Goal: Navigation & Orientation: Find specific page/section

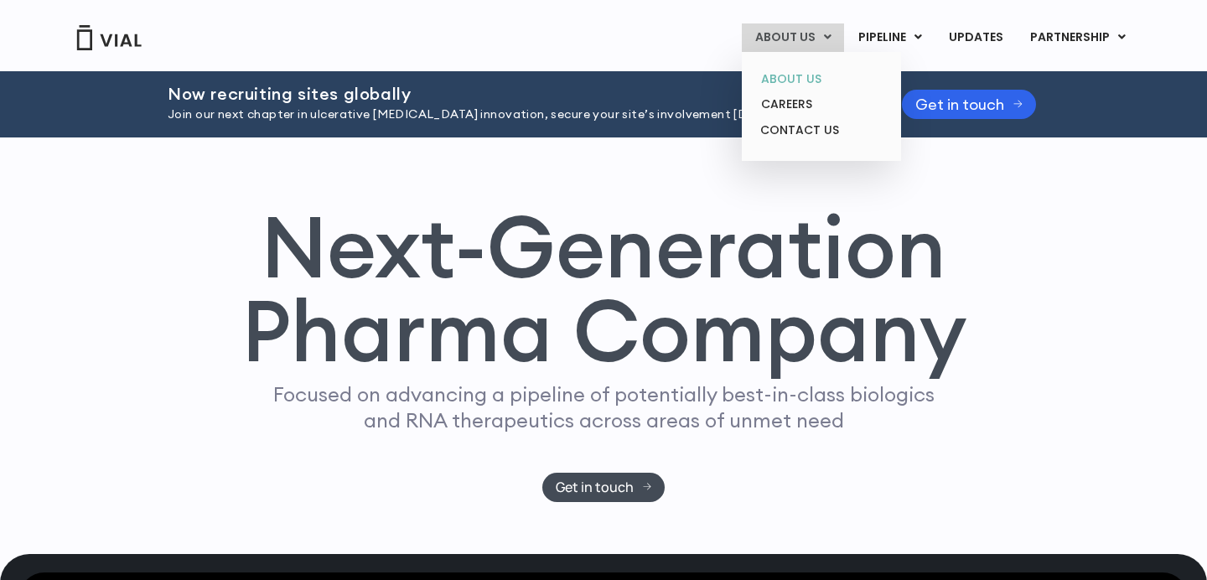
click at [788, 72] on link "ABOUT US" at bounding box center [821, 79] width 147 height 26
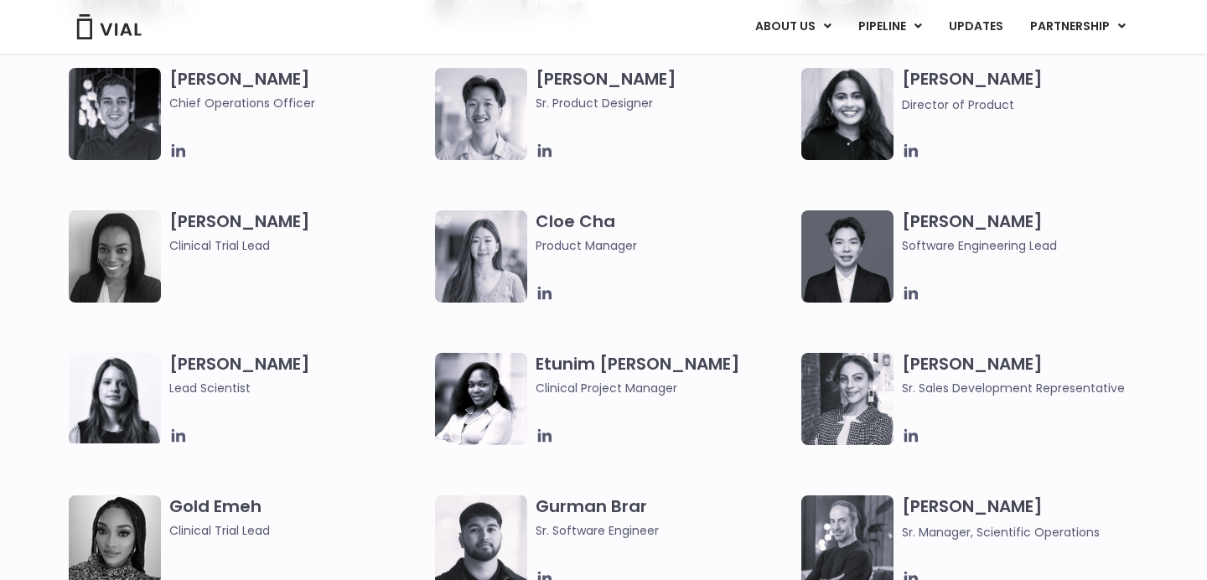
scroll to position [1326, 0]
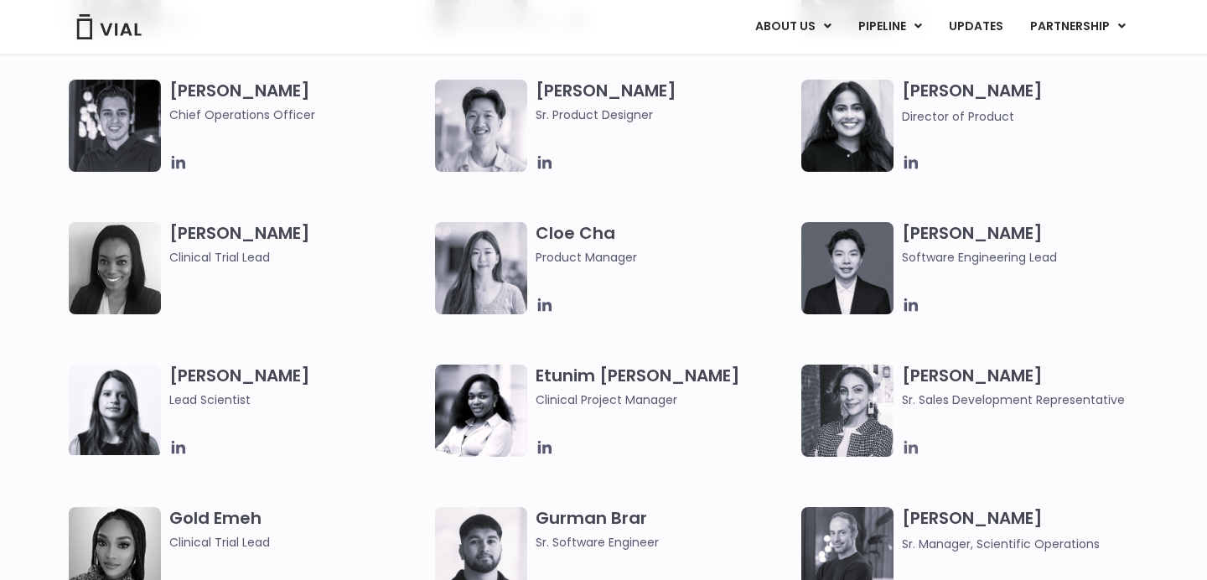
click at [911, 452] on icon at bounding box center [911, 447] width 18 height 18
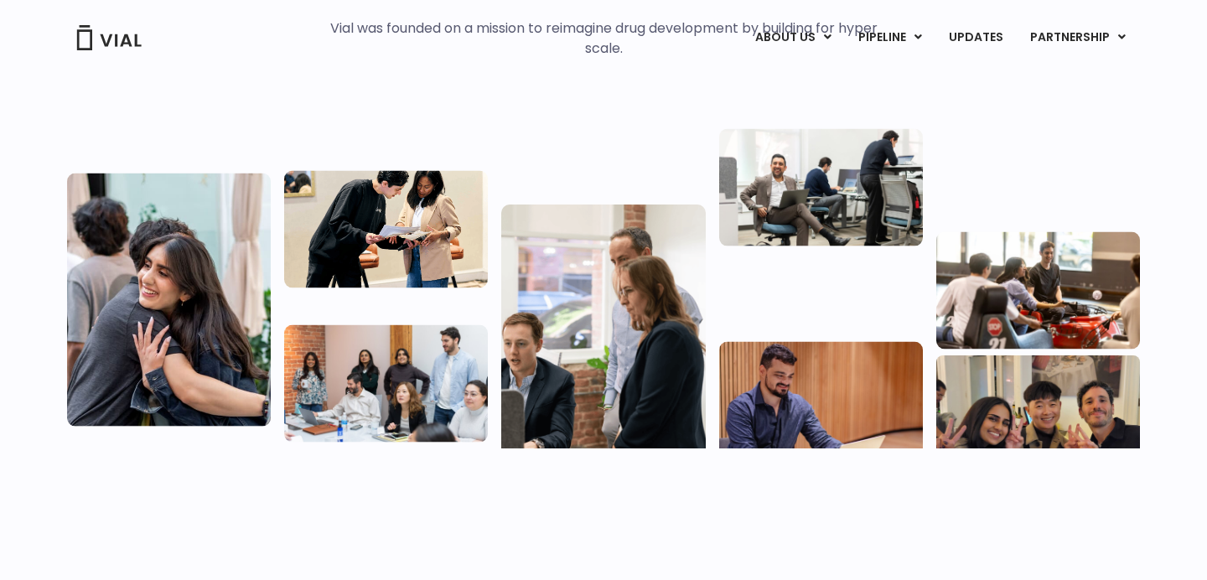
scroll to position [0, 0]
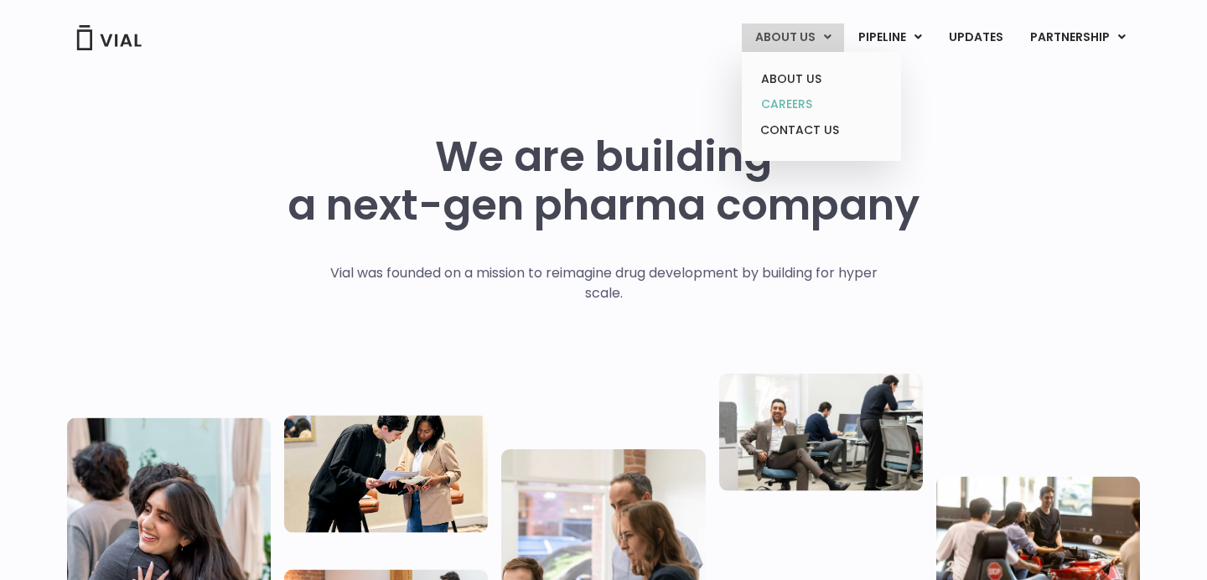
click at [799, 109] on link "CAREERS" at bounding box center [821, 104] width 147 height 26
